Goal: Task Accomplishment & Management: Use online tool/utility

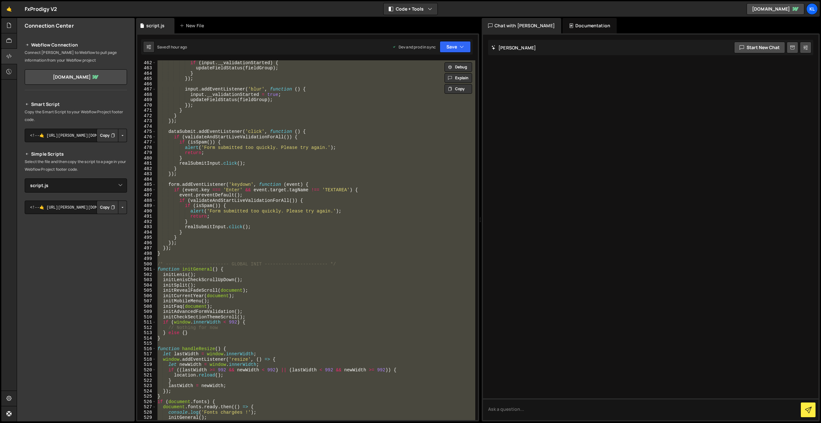
select select "47649"
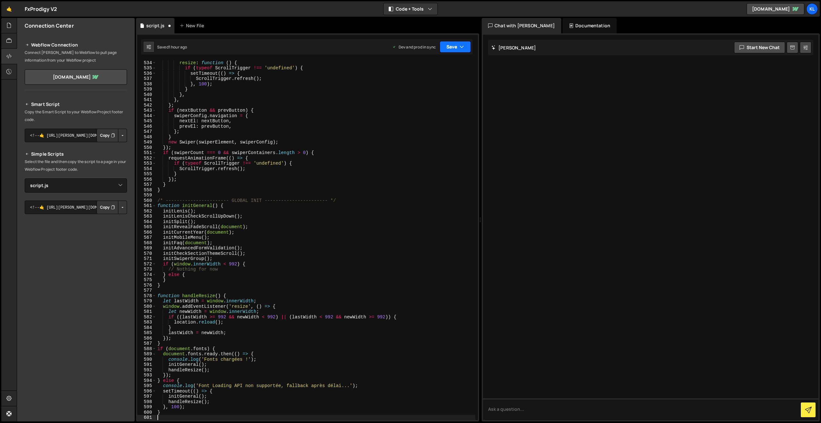
click at [453, 47] on button "Save" at bounding box center [455, 47] width 31 height 12
drag, startPoint x: 428, startPoint y: 90, endPoint x: 247, endPoint y: 49, distance: 184.9
click at [428, 90] on div "1 hour ago" at bounding box center [421, 90] width 19 height 5
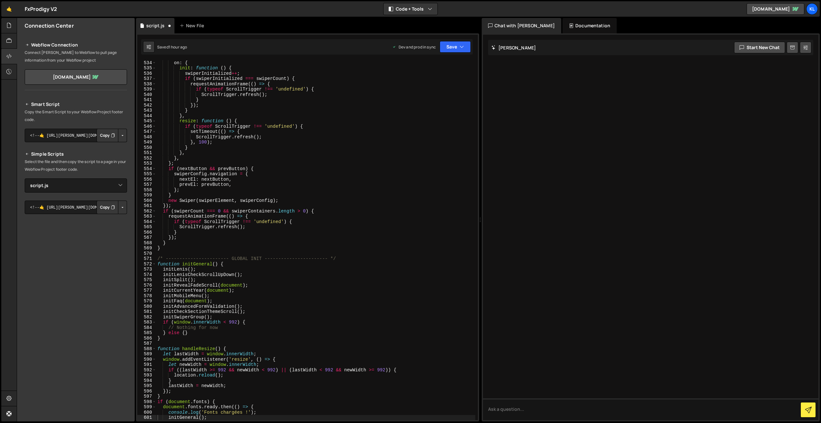
scroll to position [2822, 0]
click at [183, 162] on div "on : { init : function ( ) { swiperInitialized ++ ; if ( swiperInitialized === …" at bounding box center [315, 245] width 319 height 370
type textarea "}"
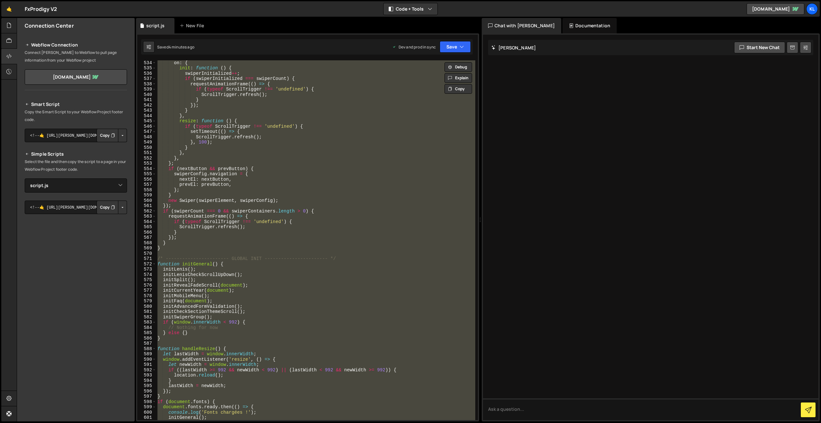
paste textarea
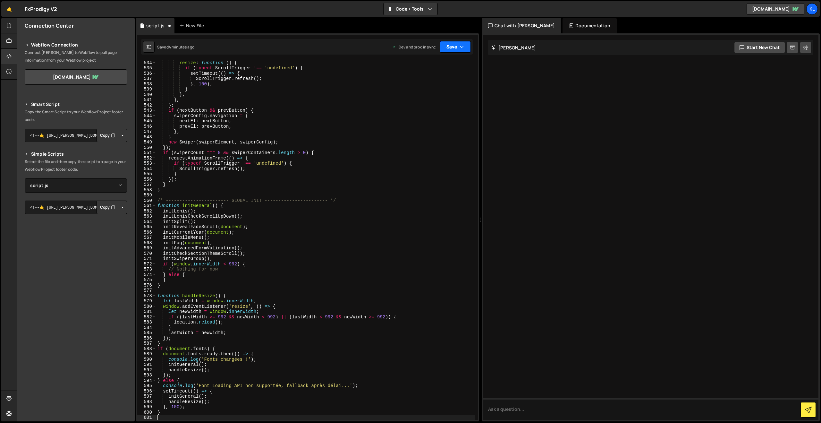
click at [452, 47] on button "Save" at bounding box center [455, 47] width 31 height 12
drag, startPoint x: 452, startPoint y: 47, endPoint x: 444, endPoint y: 63, distance: 18.0
click at [449, 53] on div "Saved 4 minutes ago Dev and prod in sync Upgrade to Edit Save Save to Staging S…" at bounding box center [307, 46] width 332 height 15
click at [448, 44] on button "Save" at bounding box center [455, 47] width 31 height 12
click at [427, 88] on div "4 minutes ago" at bounding box center [424, 90] width 25 height 5
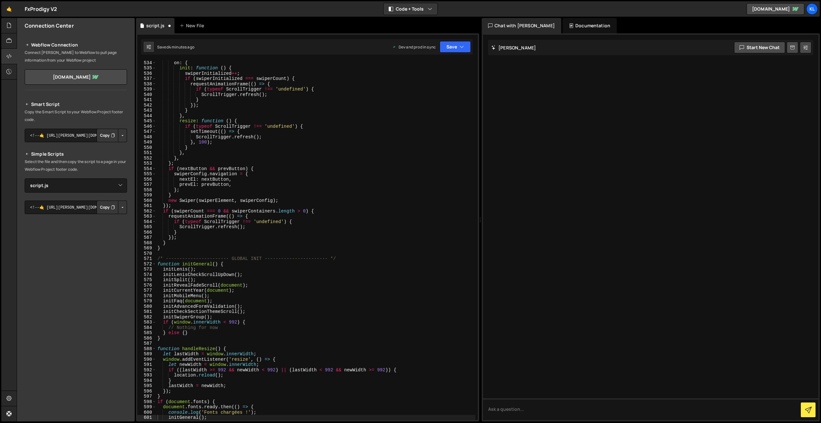
scroll to position [2822, 0]
click at [234, 165] on div "on : { init : function ( ) { swiperInitialized ++ ; if ( swiperInitialized === …" at bounding box center [315, 245] width 319 height 370
type textarea "}"
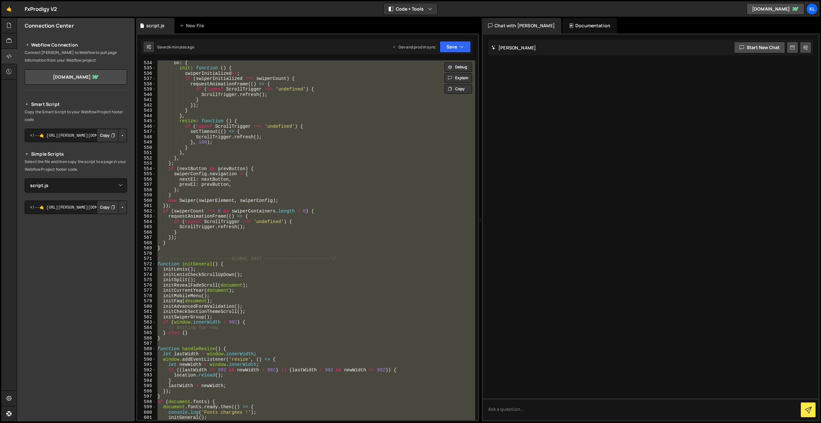
paste textarea
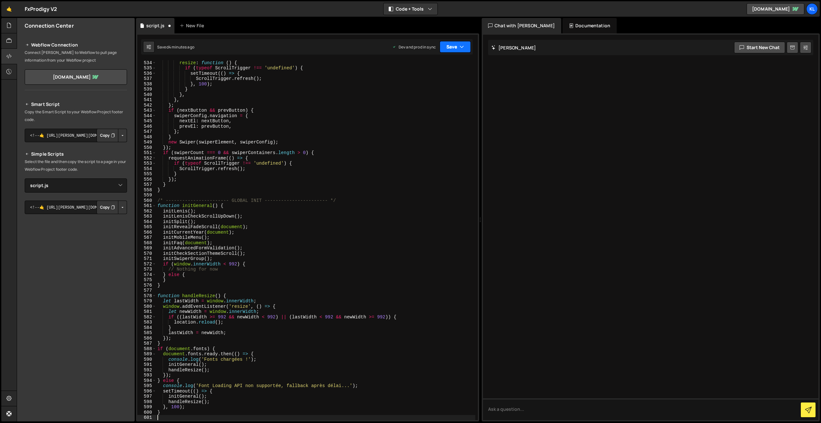
click at [443, 46] on button "Save" at bounding box center [455, 47] width 31 height 12
click at [427, 84] on div "Save to Production S" at bounding box center [433, 83] width 67 height 6
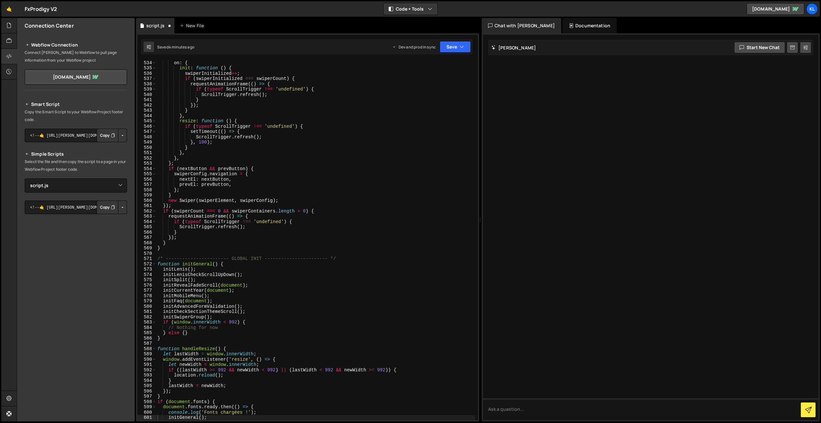
scroll to position [2822, 0]
click at [265, 215] on div "on : { init : function ( ) { swiperInitialized ++ ; if ( swiperInitialized === …" at bounding box center [315, 245] width 319 height 370
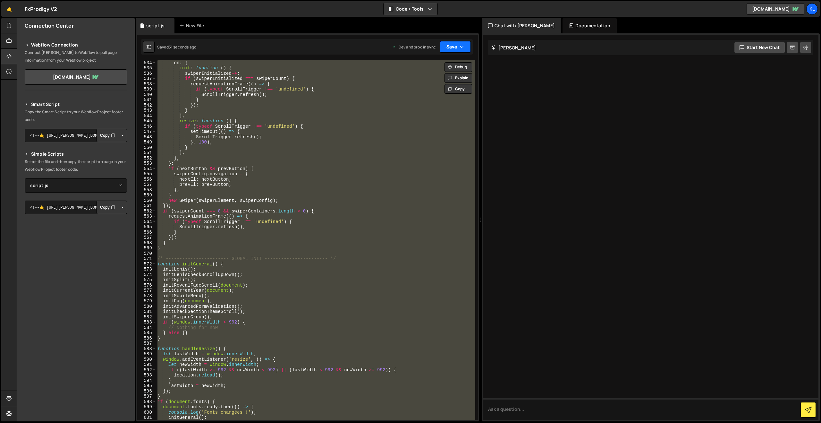
click at [462, 44] on icon "button" at bounding box center [462, 47] width 4 height 6
click at [300, 139] on div "on : { init : function ( ) { swiperInitialized ++ ; if ( swiperInitialized === …" at bounding box center [315, 240] width 319 height 360
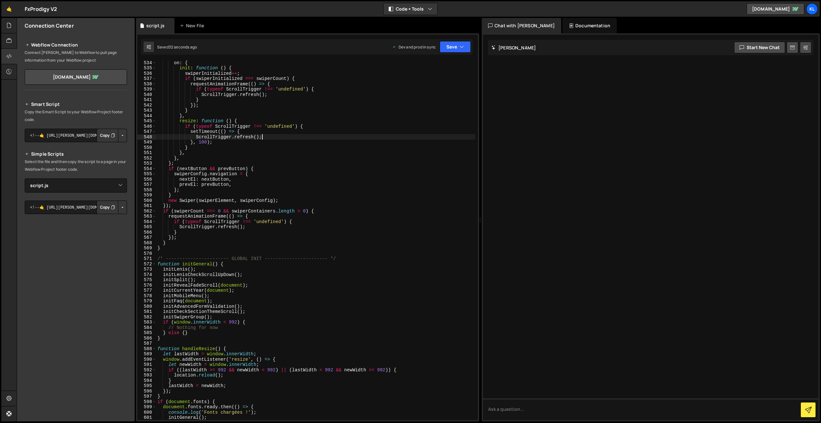
type textarea "}"
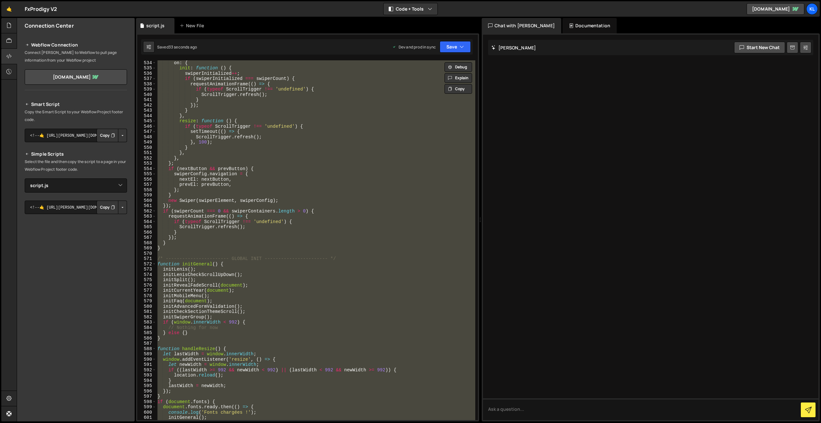
paste textarea
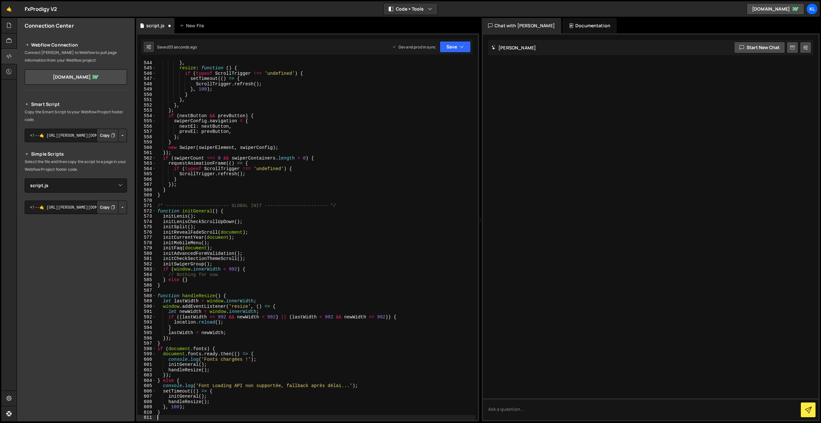
scroll to position [2875, 0]
click at [450, 46] on button "Save" at bounding box center [455, 47] width 31 height 12
click at [415, 90] on div "32 seconds ago" at bounding box center [426, 90] width 29 height 5
click at [283, 144] on div "} , resize : function ( ) { if ( typeof ScrollTrigger !== 'undefined' ) { setTi…" at bounding box center [315, 245] width 319 height 370
type textarea "}"
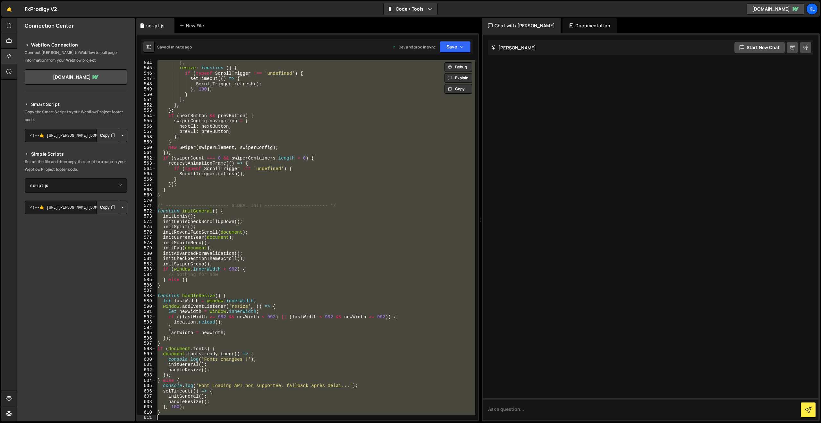
paste textarea
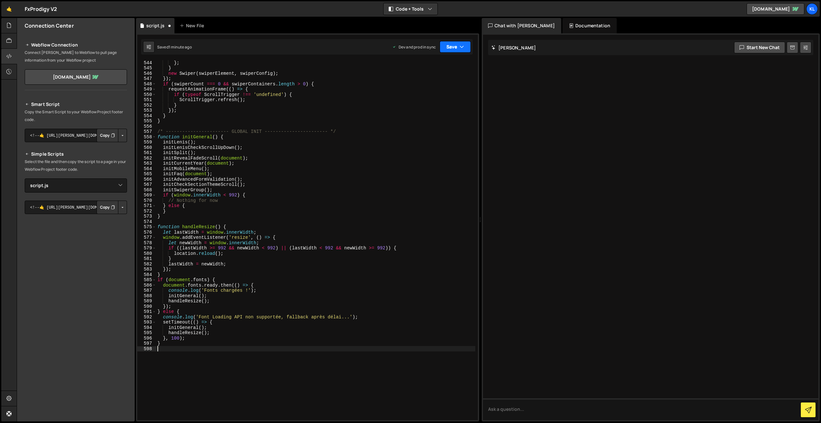
click at [452, 47] on button "Save" at bounding box center [455, 47] width 31 height 12
click at [434, 84] on div "Save to Production S" at bounding box center [433, 83] width 67 height 6
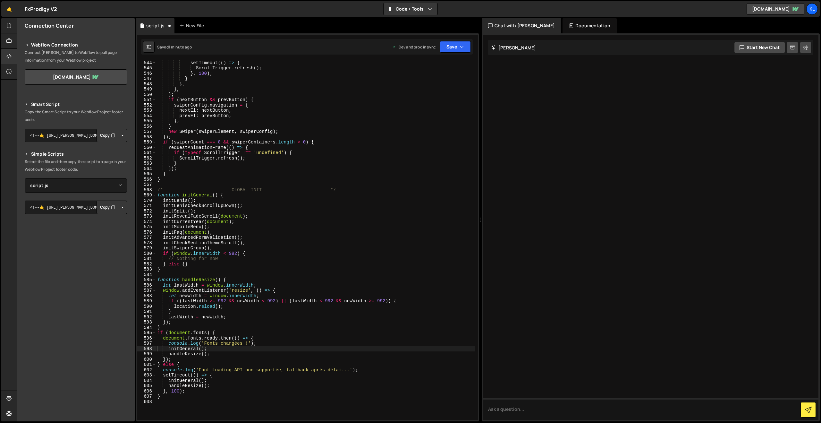
scroll to position [2875, 0]
click at [266, 157] on div "setTimeout (( ) => { ScrollTrigger . refresh ( ) ; } , 100 ) ; } } , } , } ; if…" at bounding box center [315, 245] width 319 height 370
type textarea "}"
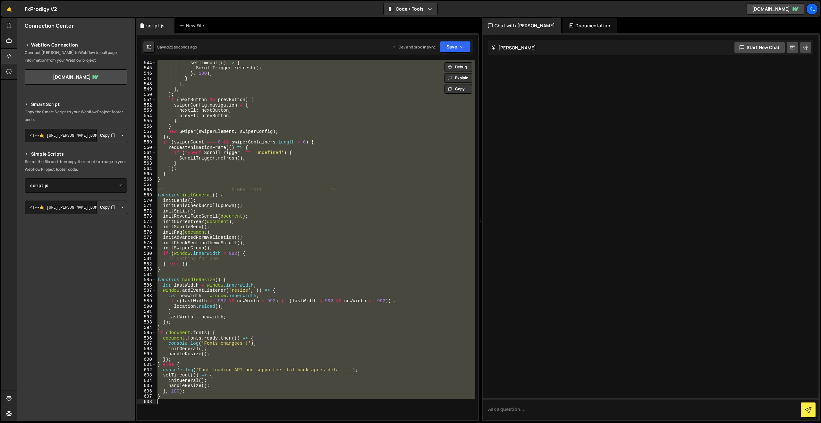
paste textarea
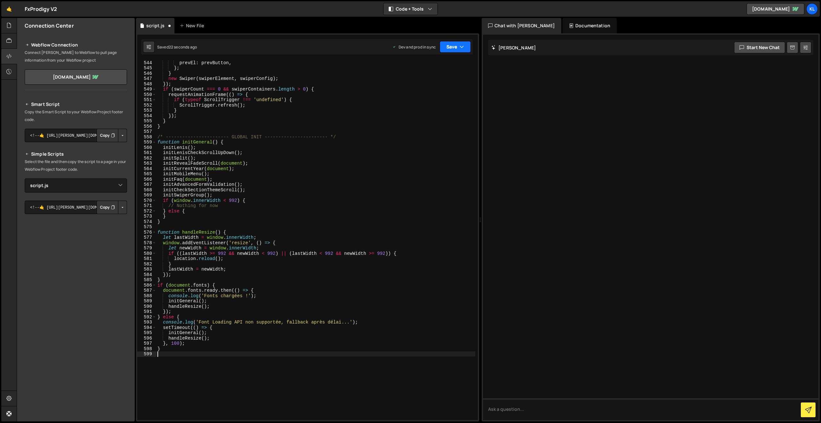
click at [456, 47] on button "Save" at bounding box center [455, 47] width 31 height 12
click at [407, 88] on div "Saved 21 seconds ago" at bounding box center [433, 91] width 67 height 8
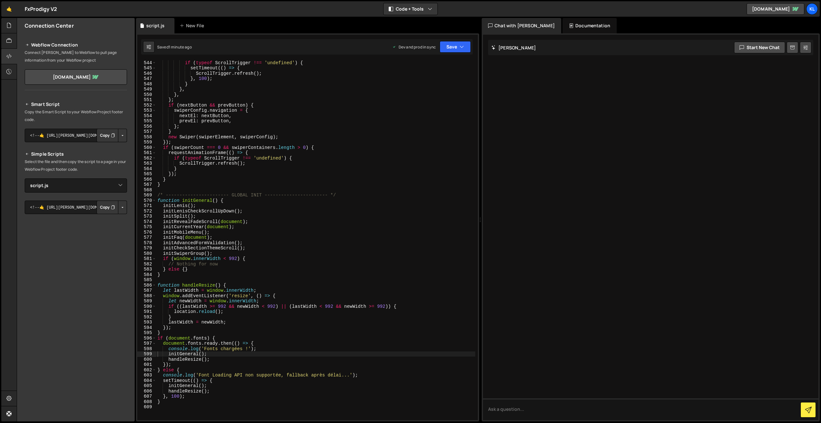
click at [369, 284] on div "if ( typeof ScrollTrigger !== 'undefined' ) { setTimeout (( ) => { ScrollTrigge…" at bounding box center [315, 245] width 319 height 370
type textarea "}"
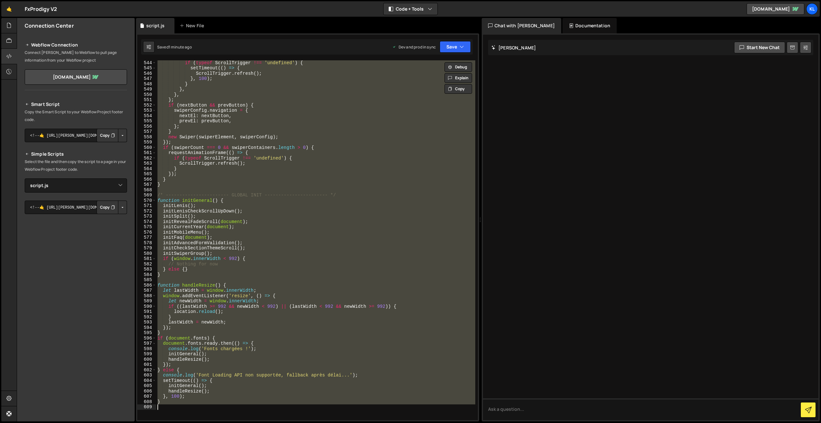
paste textarea
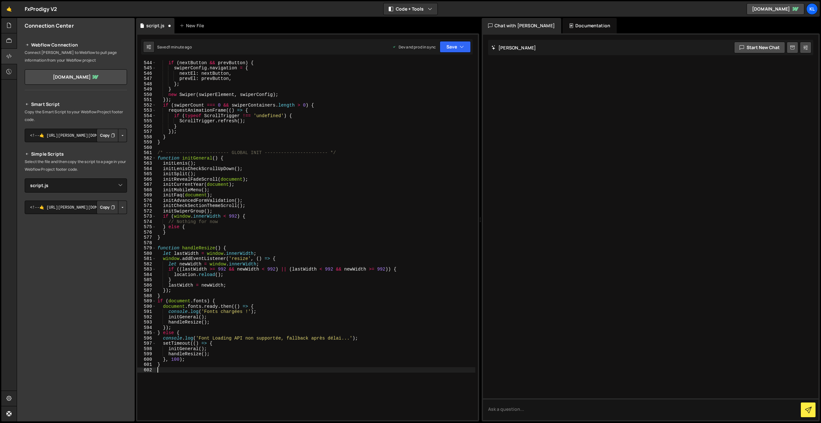
scroll to position [2885, 0]
click at [440, 42] on button "Save" at bounding box center [455, 47] width 31 height 12
drag, startPoint x: 410, startPoint y: 84, endPoint x: 334, endPoint y: 38, distance: 88.7
click at [407, 82] on div "Save to Production S" at bounding box center [433, 83] width 67 height 6
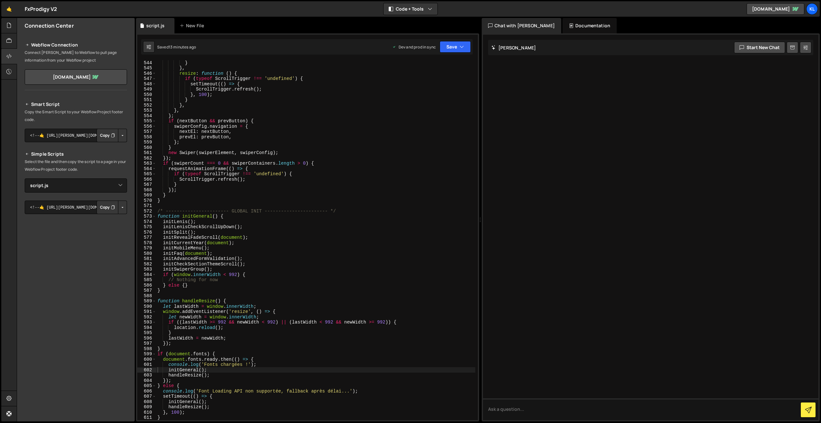
click at [394, 168] on div "} } , resize : function ( ) { if ( typeof ScrollTrigger !== 'undefined' ) { set…" at bounding box center [315, 245] width 319 height 370
type textarea "}"
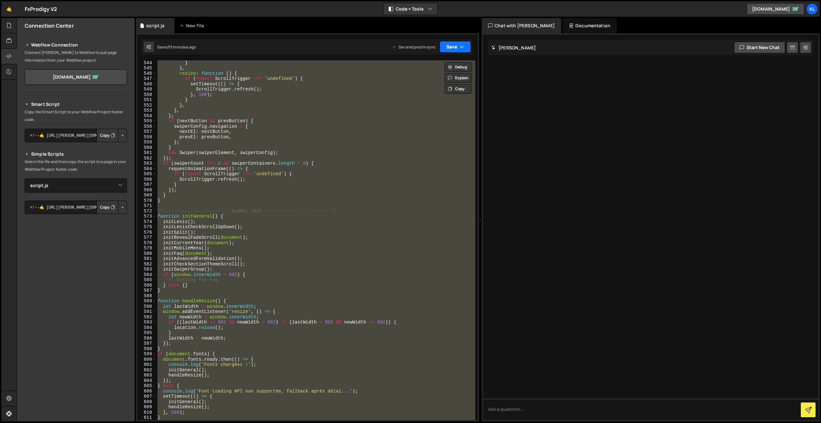
paste textarea
click at [456, 48] on button "Save" at bounding box center [455, 47] width 31 height 12
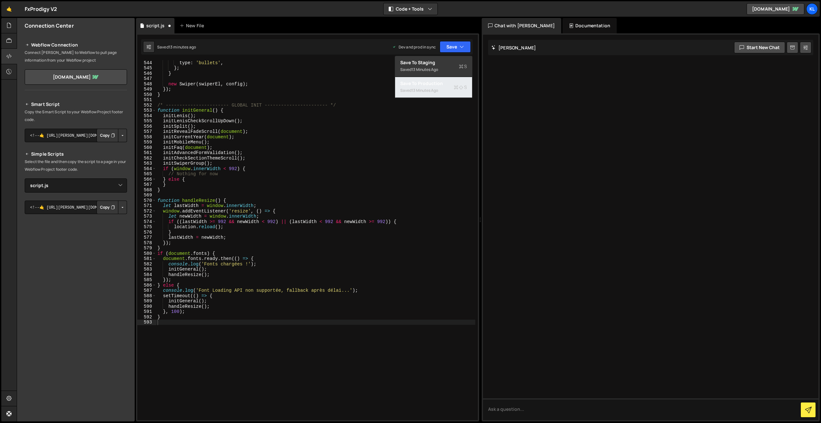
drag, startPoint x: 427, startPoint y: 97, endPoint x: 423, endPoint y: 89, distance: 8.6
click at [427, 96] on button "Save to Production S Saved 13 minutes ago" at bounding box center [433, 87] width 77 height 21
